Goal: Task Accomplishment & Management: Complete application form

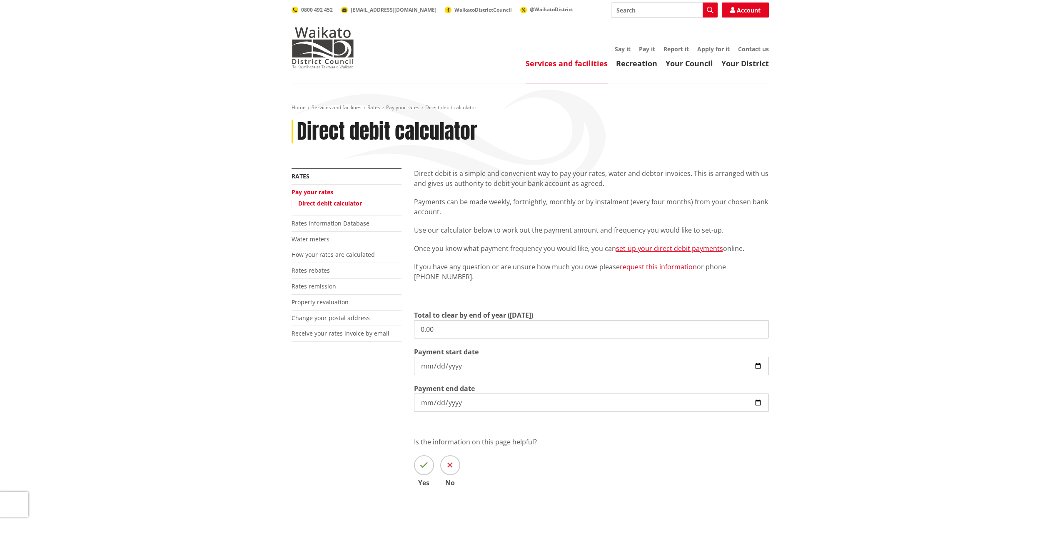
drag, startPoint x: 449, startPoint y: 328, endPoint x: 409, endPoint y: 331, distance: 39.7
click at [409, 331] on div "Direct debit is a simple and convenient way to pay your rates, water and debtor…" at bounding box center [591, 339] width 367 height 342
type input "3,151.77"
click at [480, 268] on p "If you have any question or are unsure how much you owe please request this inf…" at bounding box center [591, 272] width 355 height 20
click at [761, 369] on input "2025-09-10" at bounding box center [591, 366] width 355 height 18
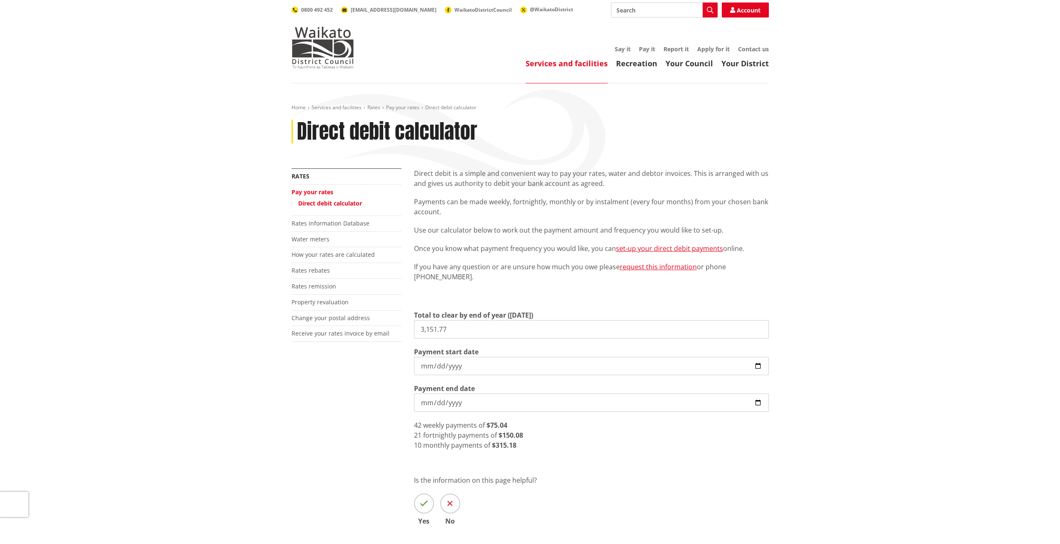
type input "2025-09-26"
drag, startPoint x: 352, startPoint y: 405, endPoint x: 383, endPoint y: 392, distance: 34.4
click at [352, 400] on div "More from this section Rates Pay your rates Direct debit calculator Rates Infor…" at bounding box center [530, 358] width 490 height 381
drag, startPoint x: 541, startPoint y: 428, endPoint x: 523, endPoint y: 437, distance: 19.9
click at [540, 428] on div "40 weekly payments of $78.79" at bounding box center [591, 425] width 355 height 10
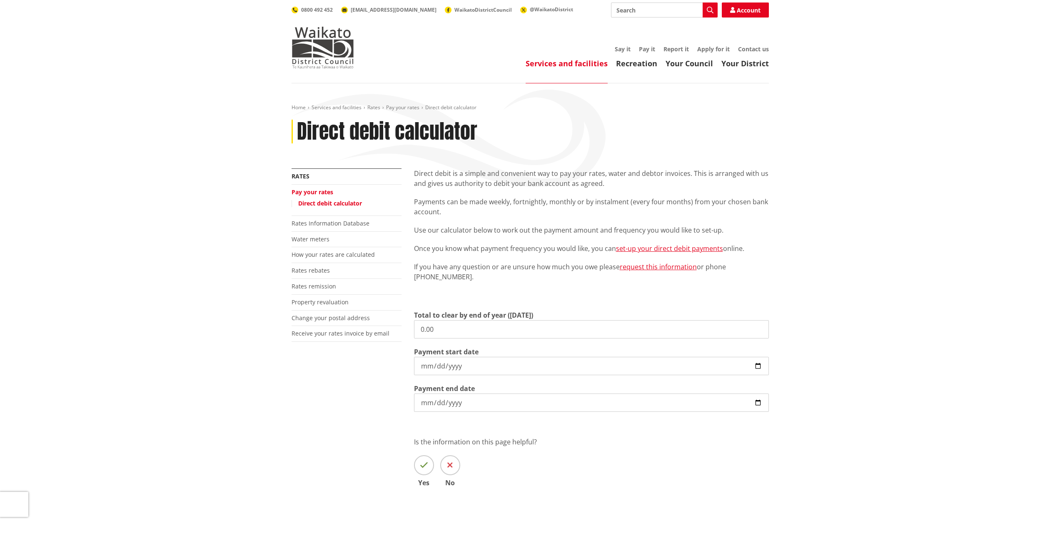
click at [321, 190] on link "Pay your rates" at bounding box center [313, 192] width 42 height 8
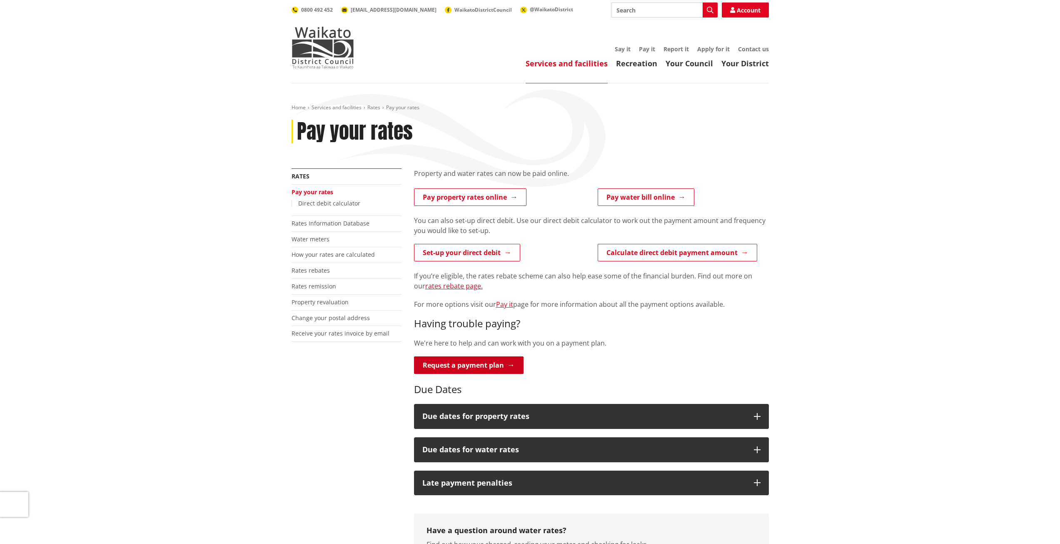
click at [459, 363] on link "Request a payment plan" at bounding box center [469, 364] width 110 height 17
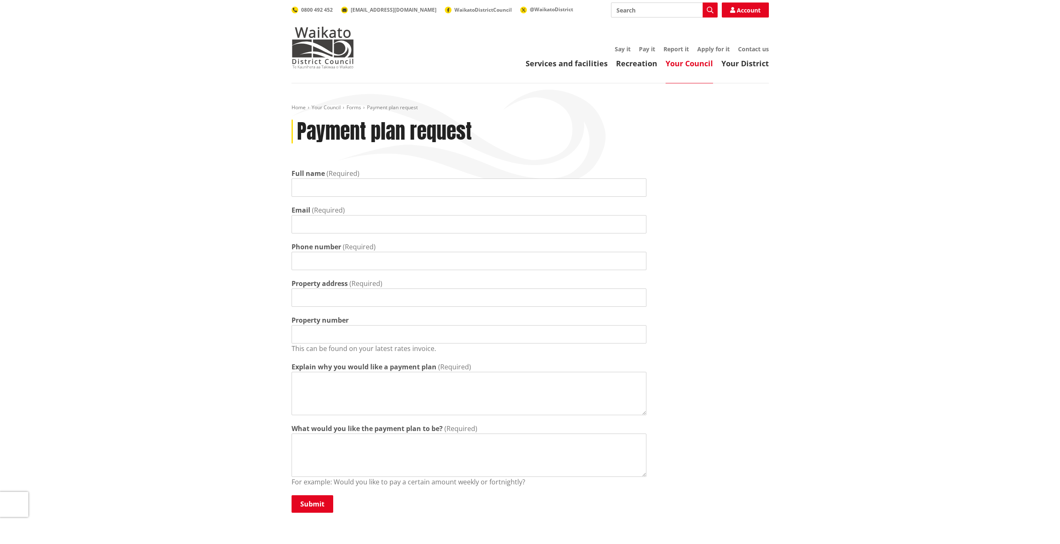
click at [138, 11] on header "Toggle search Toggle navigation Services and facilities Recreation Your Council…" at bounding box center [530, 41] width 1060 height 83
